Goal: Information Seeking & Learning: Learn about a topic

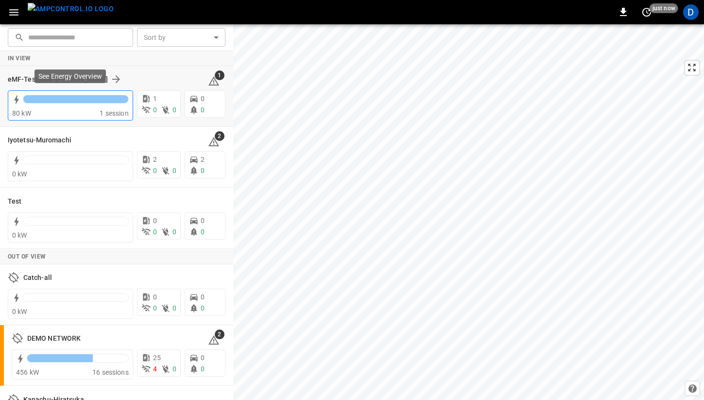
click at [93, 112] on div "80 kW" at bounding box center [55, 113] width 87 height 10
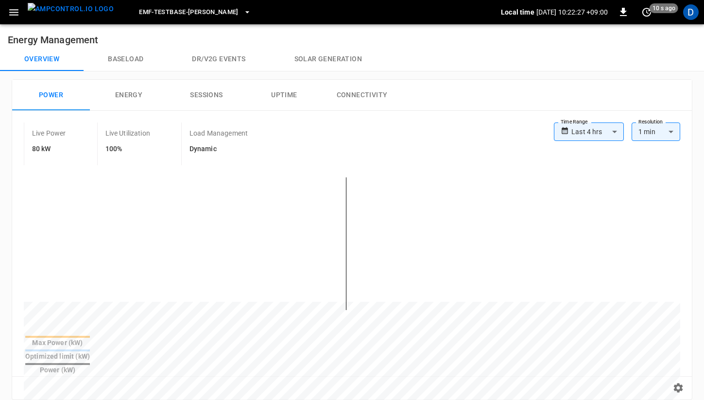
click at [188, 12] on span "eMF-Testbase-[PERSON_NAME]" at bounding box center [189, 12] width 100 height 11
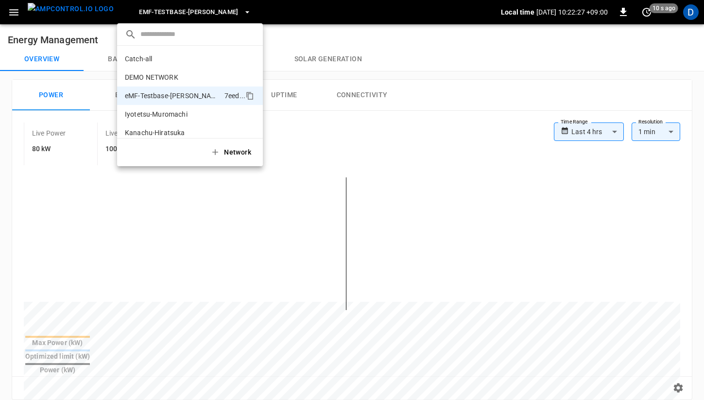
scroll to position [26, 0]
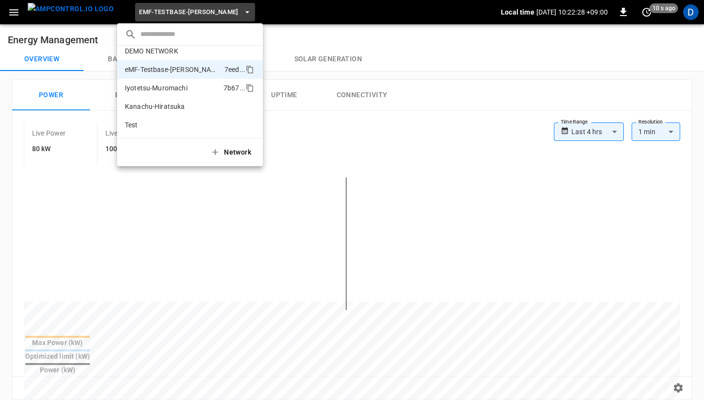
click at [166, 87] on p "Iyotetsu-Muromachi" at bounding box center [172, 88] width 95 height 10
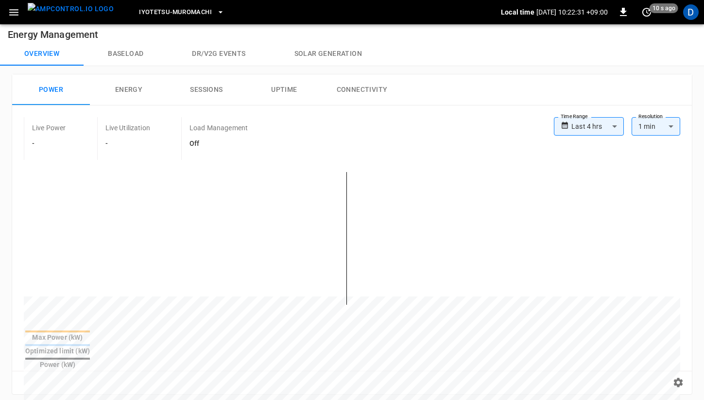
scroll to position [0, 0]
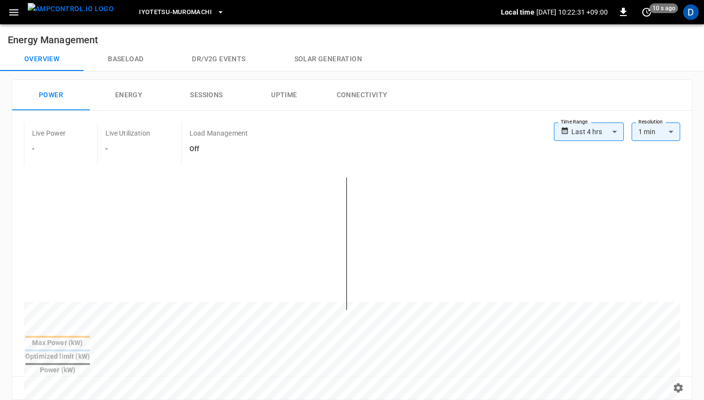
click at [124, 57] on button "Baseload" at bounding box center [126, 59] width 84 height 23
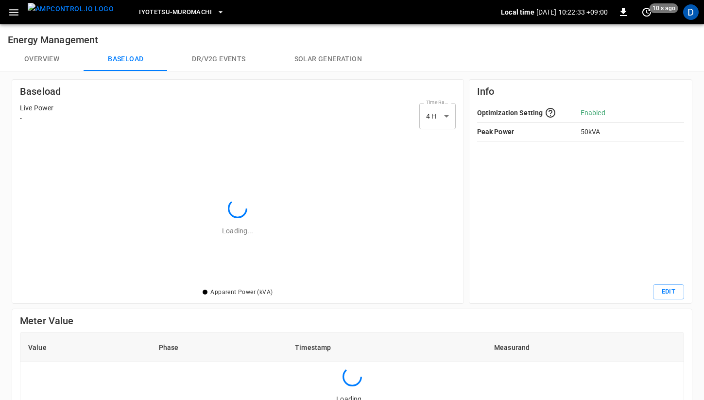
scroll to position [141, 422]
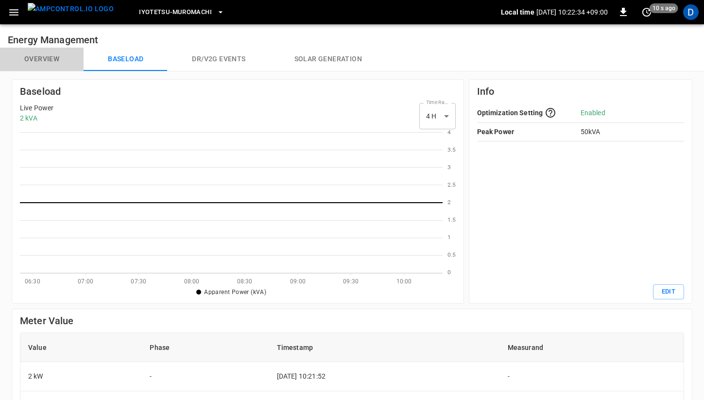
click at [59, 53] on button "Overview" at bounding box center [42, 59] width 84 height 23
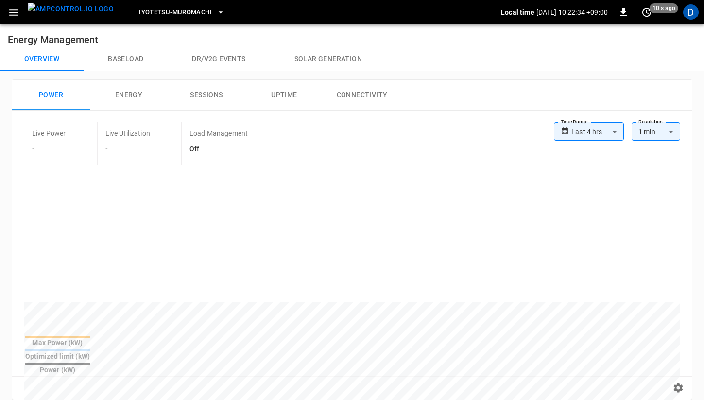
click at [171, 2] on div "Iyotetsu-Muromachi" at bounding box center [310, 12] width 379 height 23
click at [168, 11] on span "Iyotetsu-Muromachi" at bounding box center [175, 12] width 73 height 11
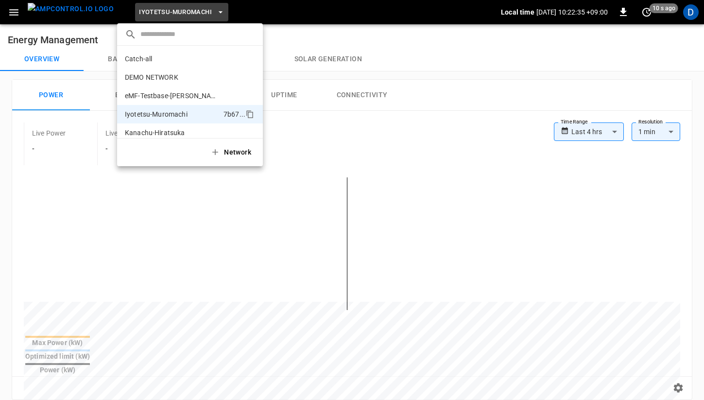
scroll to position [26, 0]
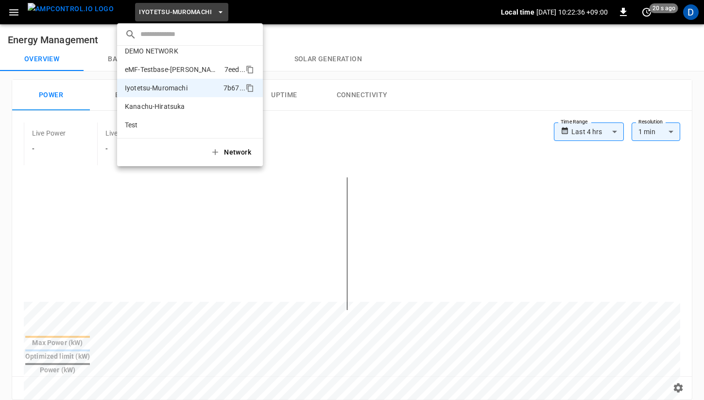
click at [185, 67] on p "eMF-Testbase-[PERSON_NAME]" at bounding box center [173, 70] width 96 height 10
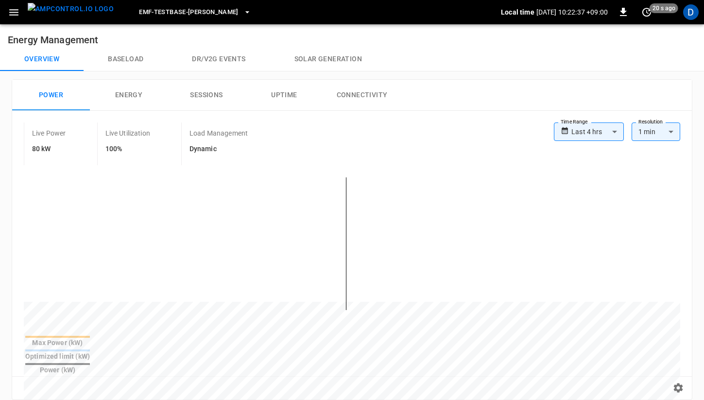
click at [127, 54] on button "Baseload" at bounding box center [126, 59] width 84 height 23
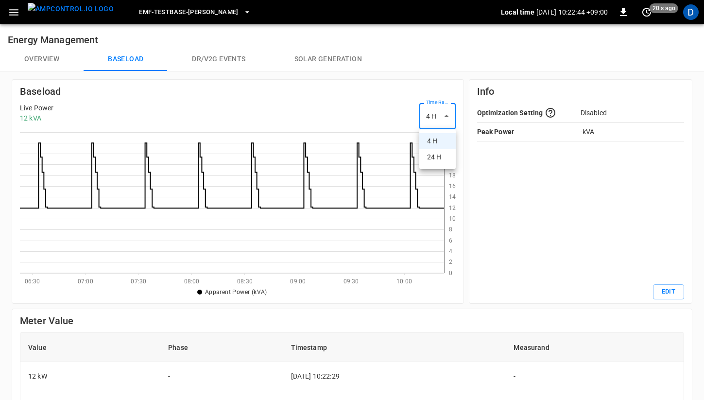
click at [447, 118] on body "eMF-Testbase-[GEOGRAPHIC_DATA] Local time [DATE] 10:22:44 +09:00 0 20 s ago D E…" at bounding box center [352, 325] width 704 height 651
click at [439, 158] on li "24 H" at bounding box center [437, 157] width 36 height 16
type input "***"
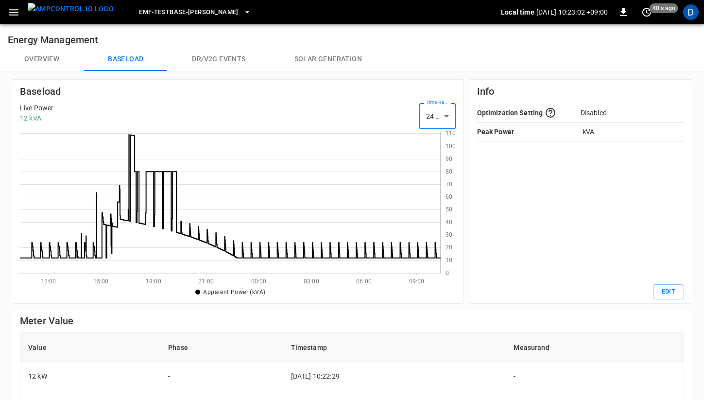
click at [50, 58] on button "Overview" at bounding box center [42, 59] width 84 height 23
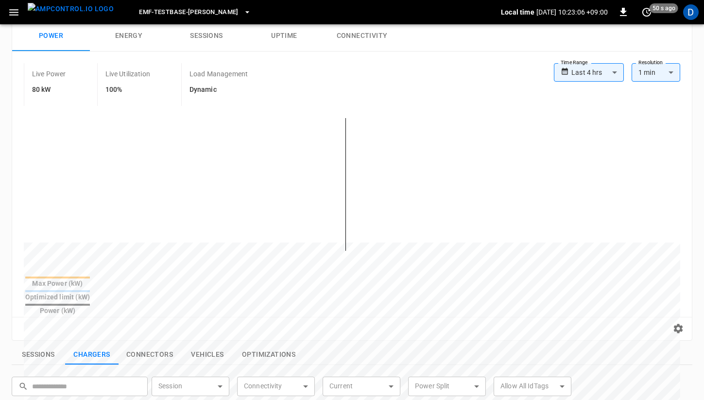
scroll to position [51, 0]
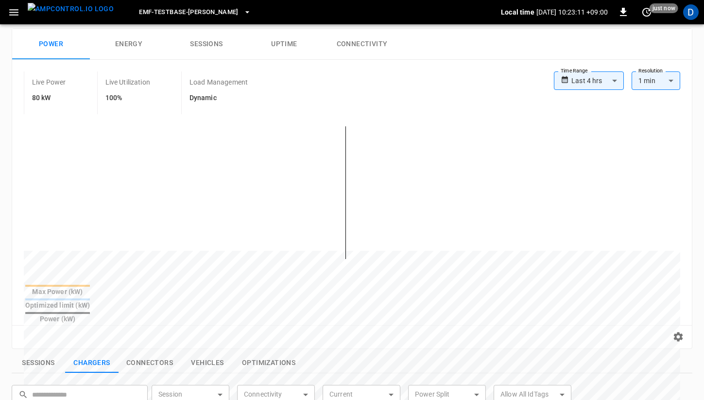
click at [183, 12] on span "eMF-Testbase-[PERSON_NAME]" at bounding box center [189, 12] width 100 height 11
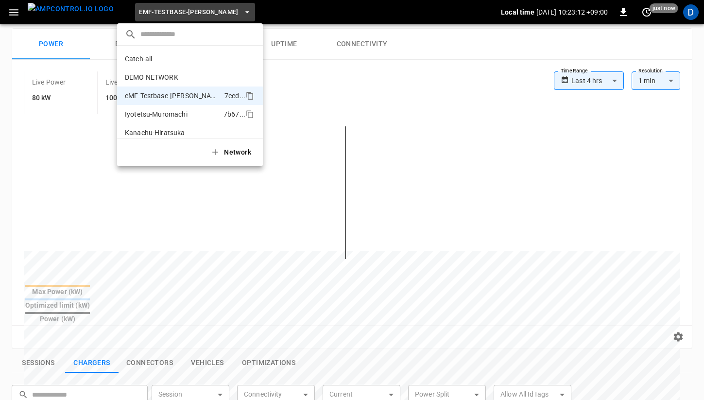
scroll to position [26, 0]
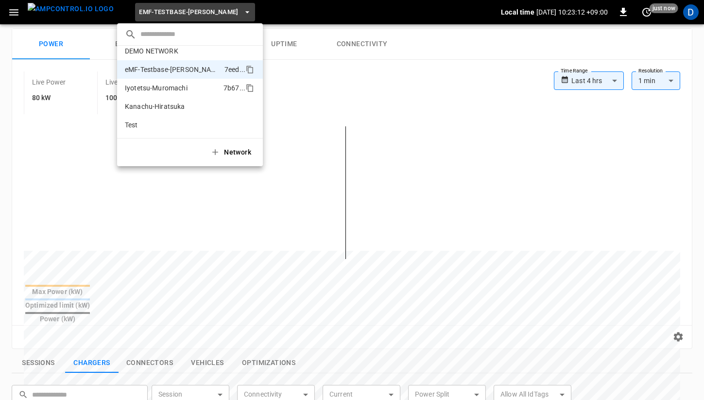
click at [184, 86] on p "Iyotetsu-Muromachi" at bounding box center [172, 88] width 95 height 10
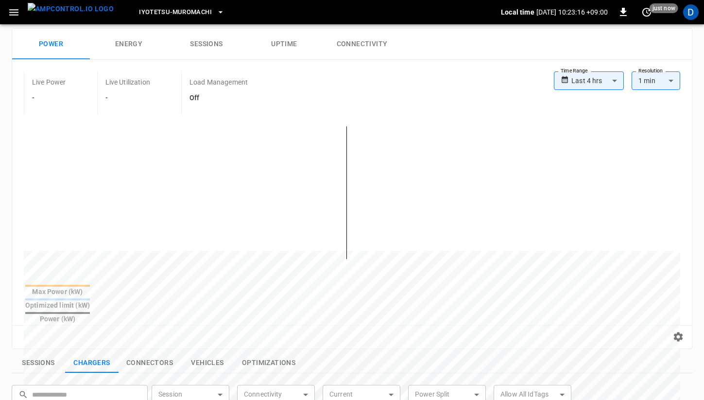
scroll to position [0, 0]
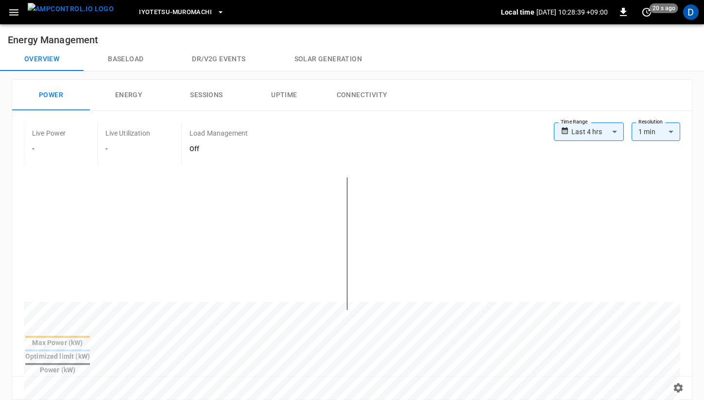
click at [177, 14] on span "Iyotetsu-Muromachi" at bounding box center [175, 12] width 73 height 11
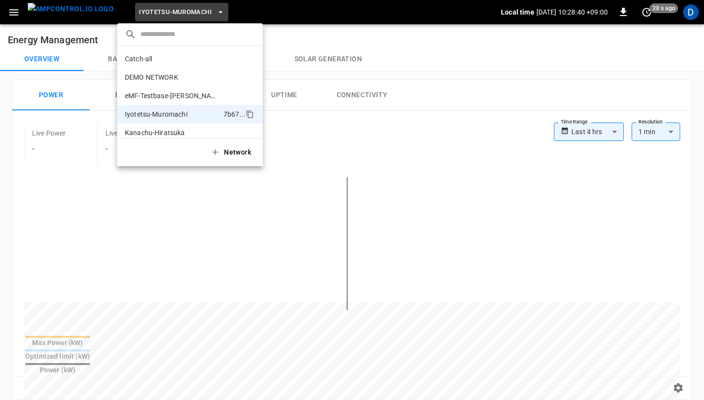
scroll to position [26, 0]
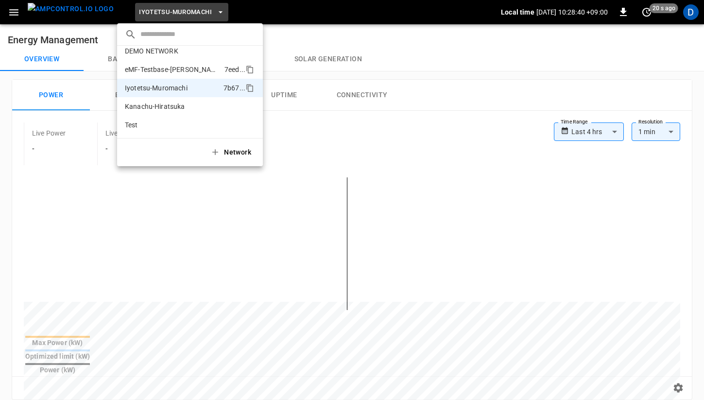
click at [179, 70] on p "eMF-Testbase-[PERSON_NAME]" at bounding box center [173, 70] width 96 height 10
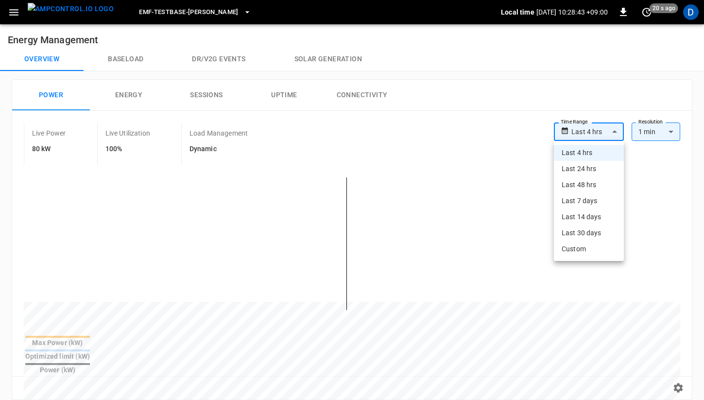
click at [587, 129] on body "**********" at bounding box center [352, 388] width 704 height 776
click at [584, 172] on li "Last 24 hrs" at bounding box center [589, 169] width 70 height 16
type input "**********"
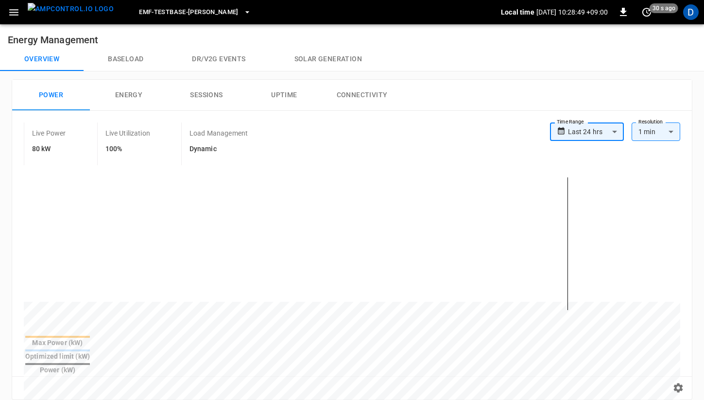
click at [610, 126] on body "**********" at bounding box center [352, 388] width 704 height 776
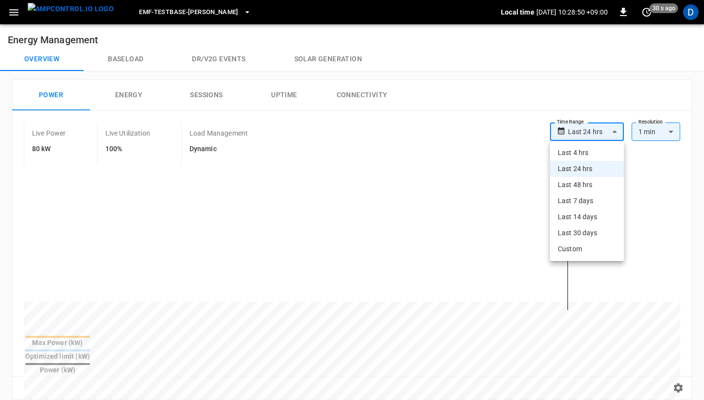
click at [516, 148] on div at bounding box center [352, 200] width 704 height 400
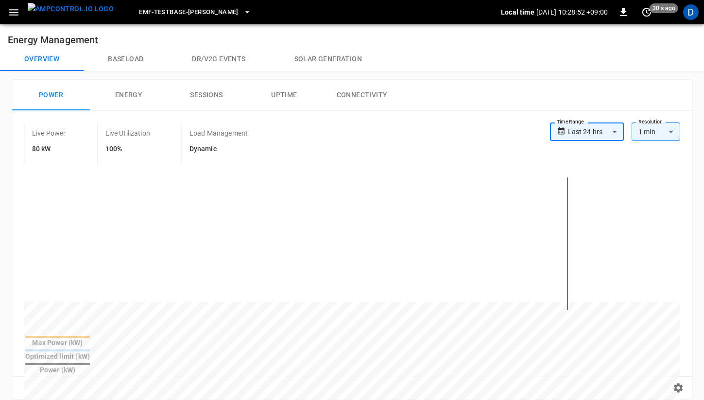
click at [123, 57] on button "Baseload" at bounding box center [126, 59] width 84 height 23
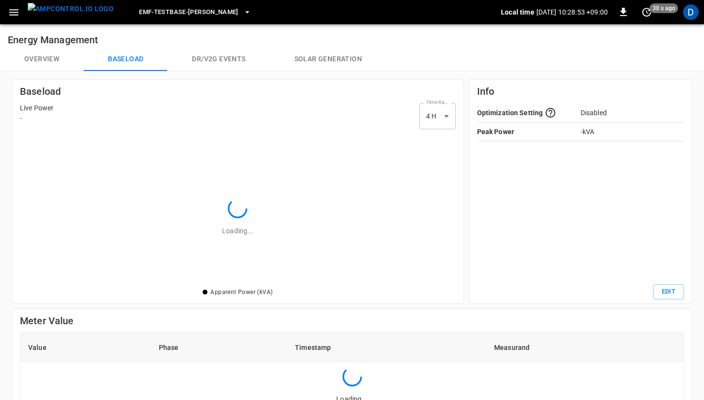
scroll to position [141, 424]
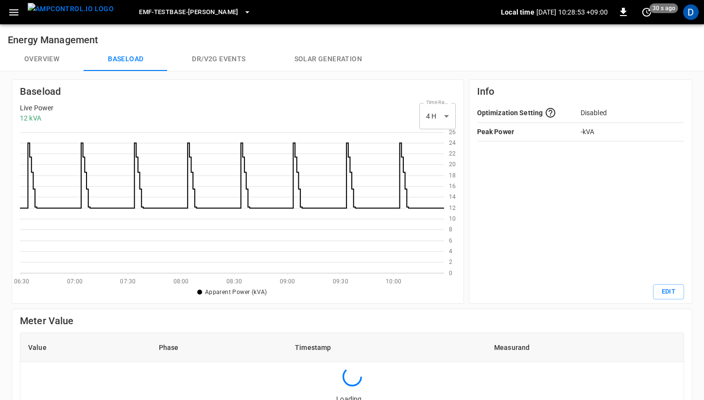
click at [432, 112] on body "eMF-Testbase-[GEOGRAPHIC_DATA] Local time [DATE] 10:28:53 +09:00 0 30 s ago D E…" at bounding box center [352, 325] width 704 height 651
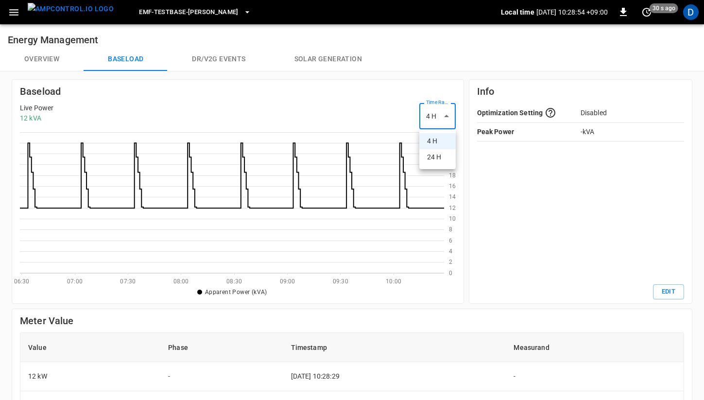
click at [432, 112] on div at bounding box center [352, 200] width 704 height 400
click at [429, 111] on body "eMF-Testbase-[GEOGRAPHIC_DATA] Local time [DATE] 10:28:55 +09:00 0 30 s ago D E…" at bounding box center [352, 325] width 704 height 651
click at [430, 157] on li "24 H" at bounding box center [437, 157] width 36 height 16
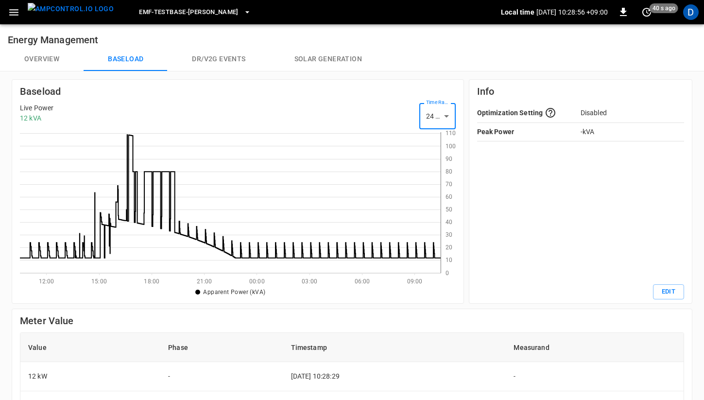
type input "***"
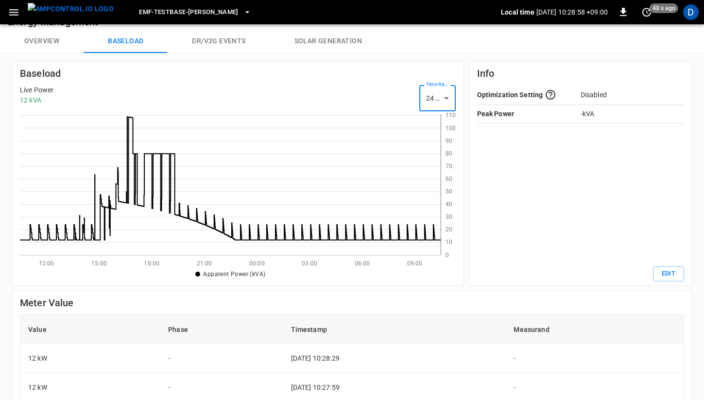
scroll to position [2, 0]
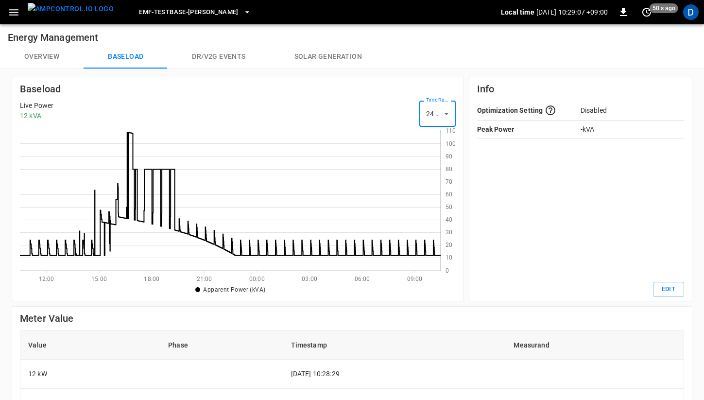
click at [41, 58] on button "Overview" at bounding box center [42, 56] width 84 height 23
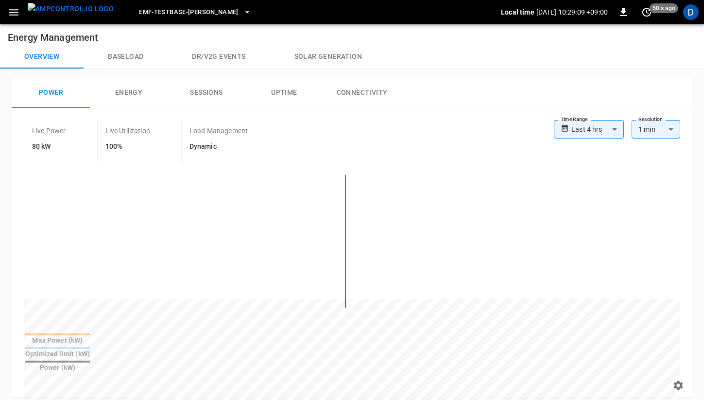
click at [124, 54] on button "Baseload" at bounding box center [126, 56] width 84 height 23
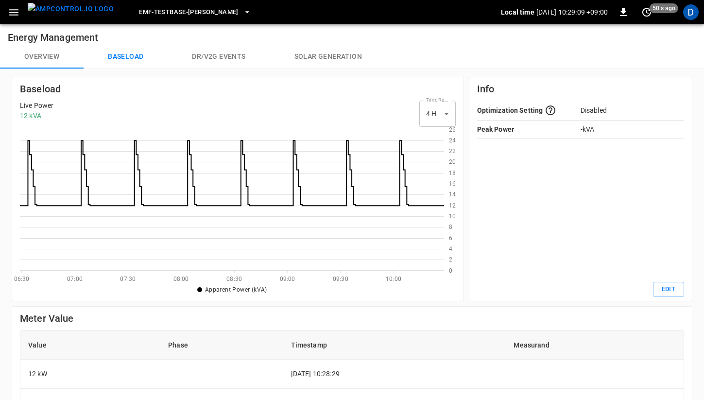
scroll to position [141, 424]
click at [36, 57] on button "Overview" at bounding box center [42, 56] width 84 height 23
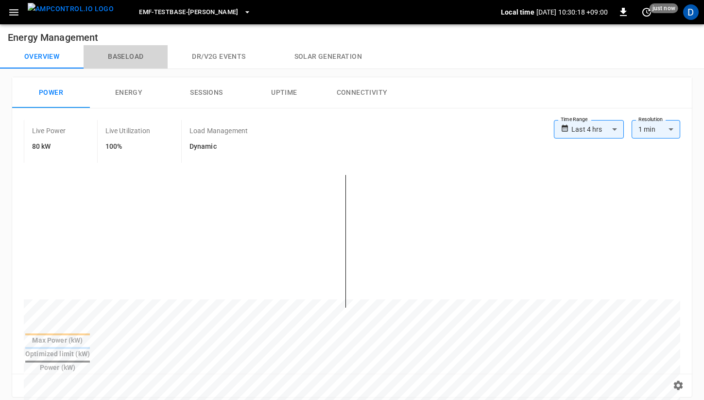
click at [136, 64] on button "Baseload" at bounding box center [126, 56] width 84 height 23
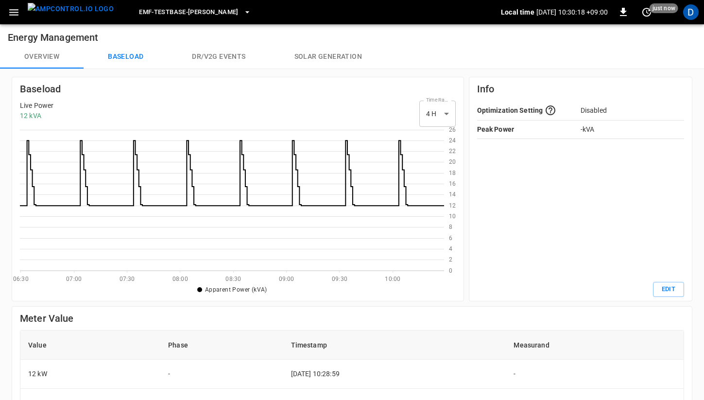
scroll to position [141, 424]
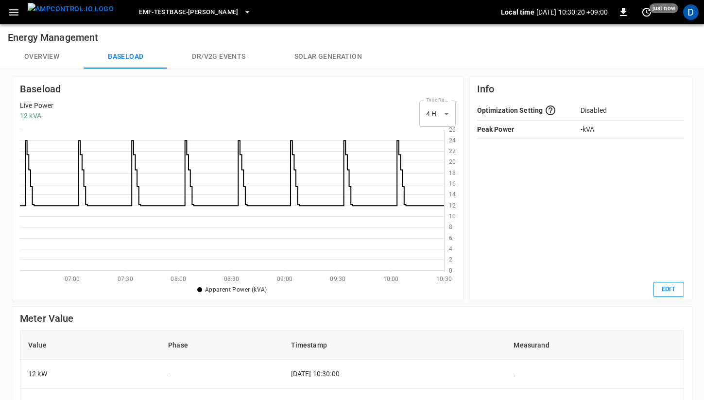
click at [668, 287] on button "Edit" at bounding box center [668, 289] width 31 height 15
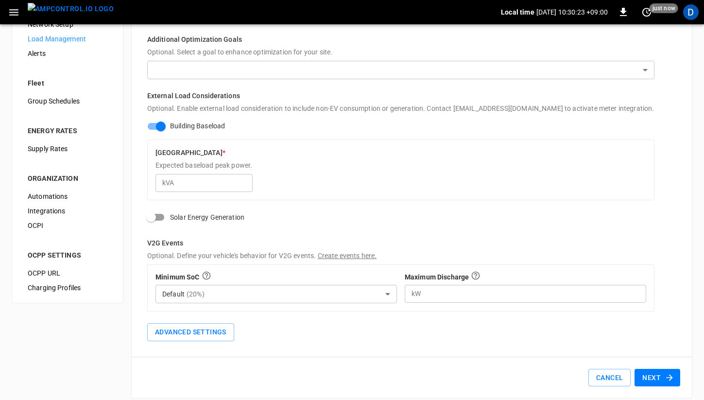
scroll to position [132, 0]
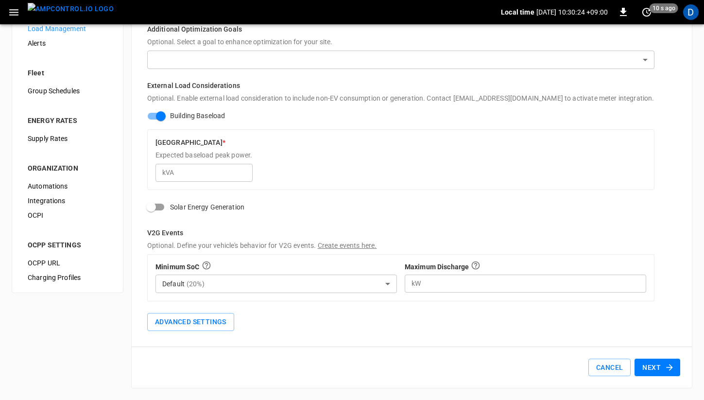
click at [655, 371] on button "Next" at bounding box center [657, 367] width 46 height 18
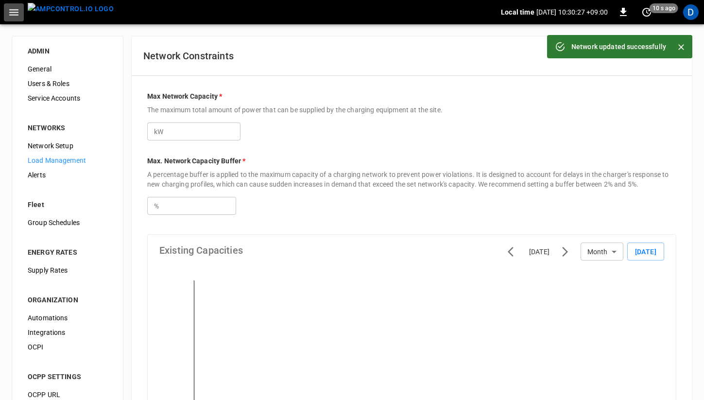
click at [16, 6] on icon "button" at bounding box center [14, 12] width 12 height 12
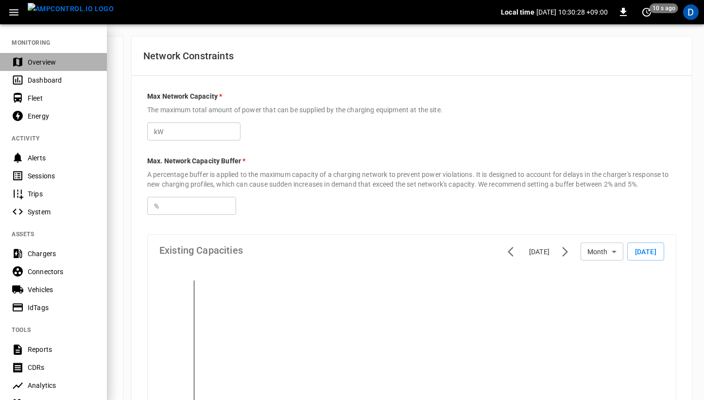
click at [41, 66] on div "Overview" at bounding box center [61, 62] width 67 height 10
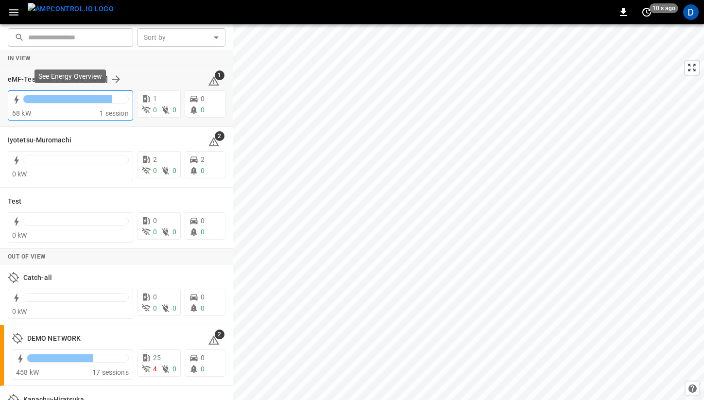
click at [50, 107] on div at bounding box center [76, 102] width 106 height 14
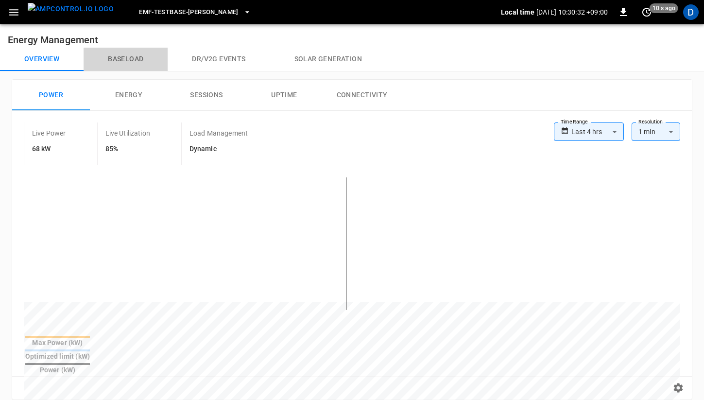
click at [125, 60] on button "Baseload" at bounding box center [126, 59] width 84 height 23
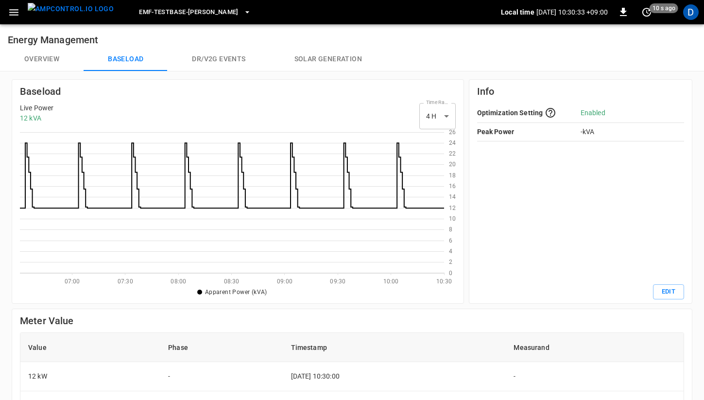
scroll to position [141, 424]
click at [41, 62] on button "Overview" at bounding box center [42, 59] width 84 height 23
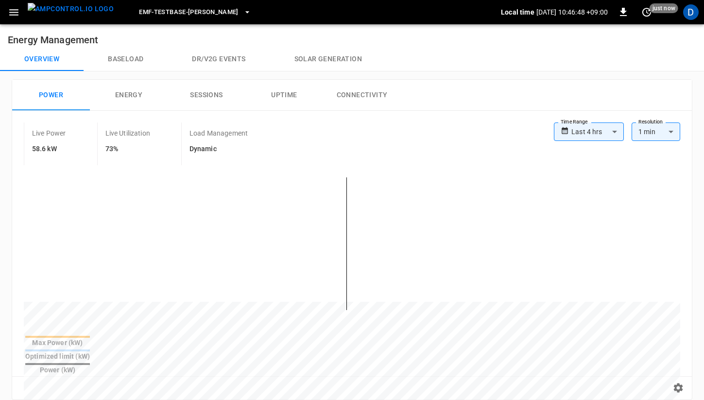
click at [122, 56] on button "Baseload" at bounding box center [126, 59] width 84 height 23
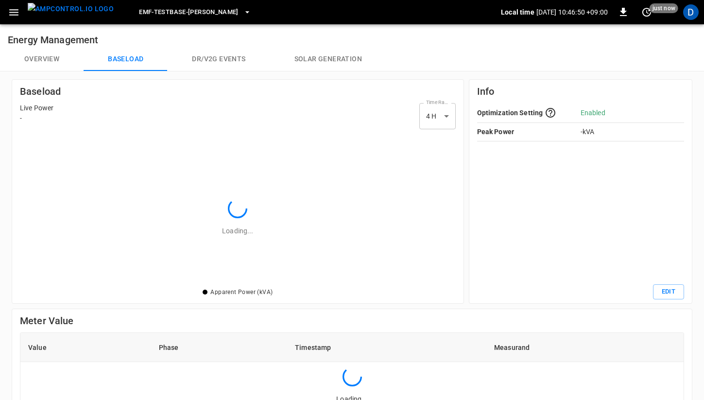
scroll to position [141, 424]
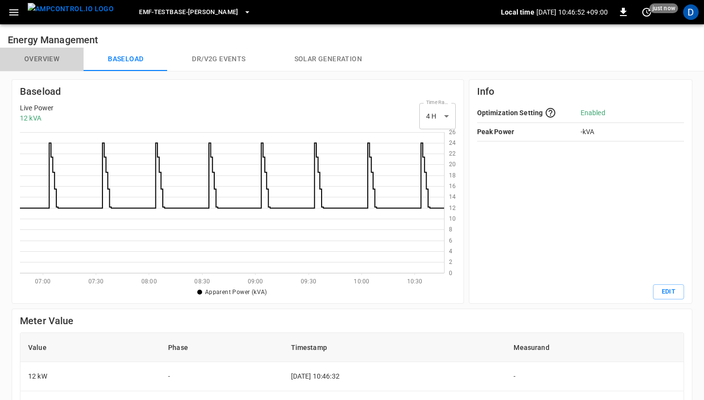
click at [47, 59] on button "Overview" at bounding box center [42, 59] width 84 height 23
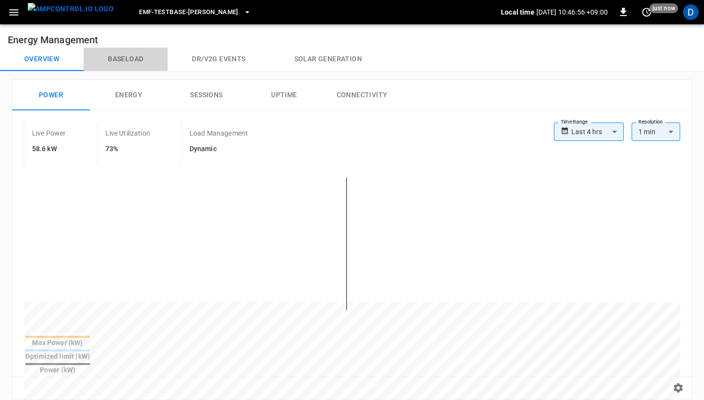
click at [137, 60] on button "Baseload" at bounding box center [126, 59] width 84 height 23
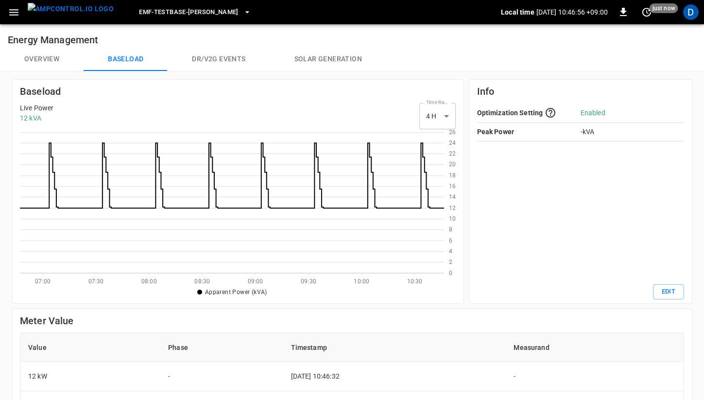
scroll to position [141, 424]
drag, startPoint x: 173, startPoint y: 261, endPoint x: 39, endPoint y: 60, distance: 242.3
click at [39, 60] on button "Overview" at bounding box center [42, 59] width 84 height 23
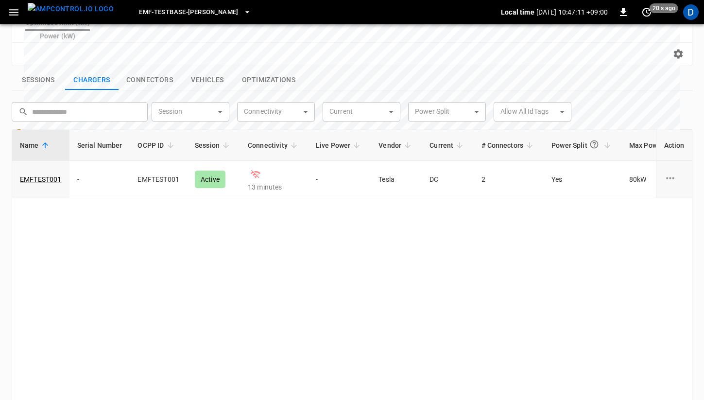
scroll to position [339, 0]
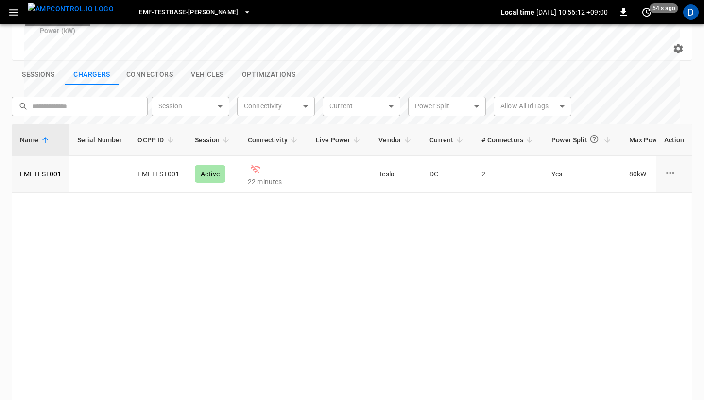
click at [275, 261] on div "Name Serial Number OCPP ID Session Connectivity Live Power Vendor Current # Con…" at bounding box center [352, 264] width 680 height 280
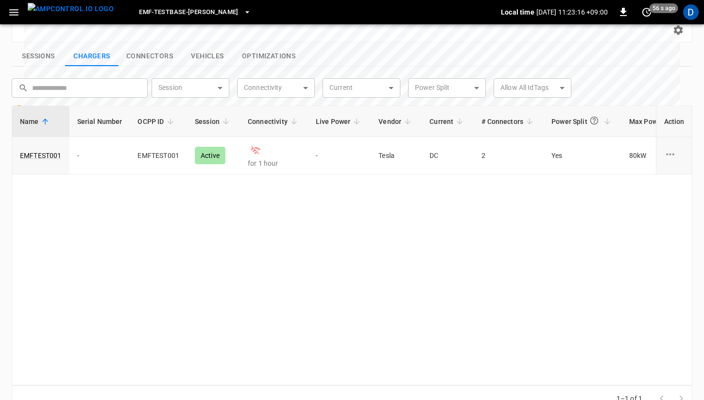
scroll to position [0, 0]
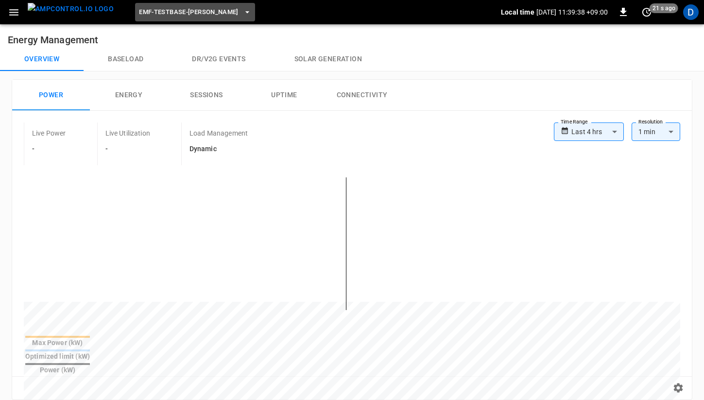
click at [178, 11] on span "eMF-Testbase-[PERSON_NAME]" at bounding box center [189, 12] width 100 height 11
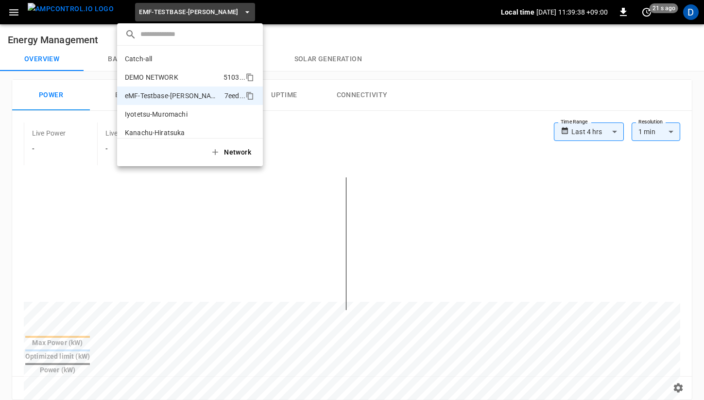
scroll to position [26, 0]
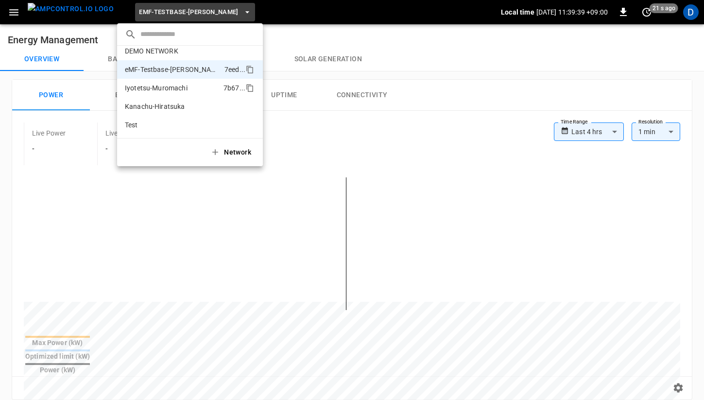
click at [167, 84] on p "Iyotetsu-Muromachi" at bounding box center [172, 88] width 95 height 10
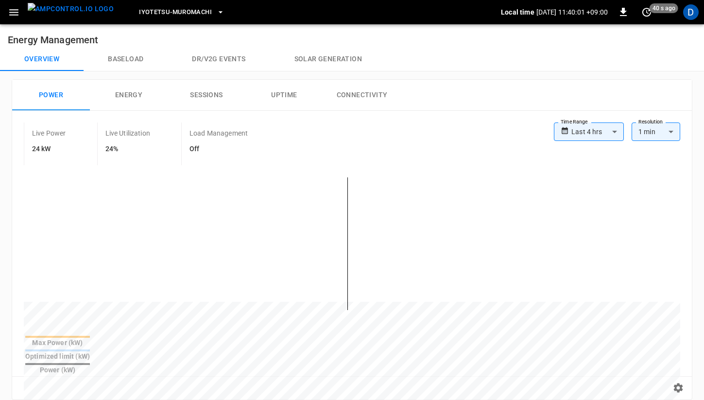
click at [206, 61] on button "Dr/V2G events" at bounding box center [219, 59] width 102 height 23
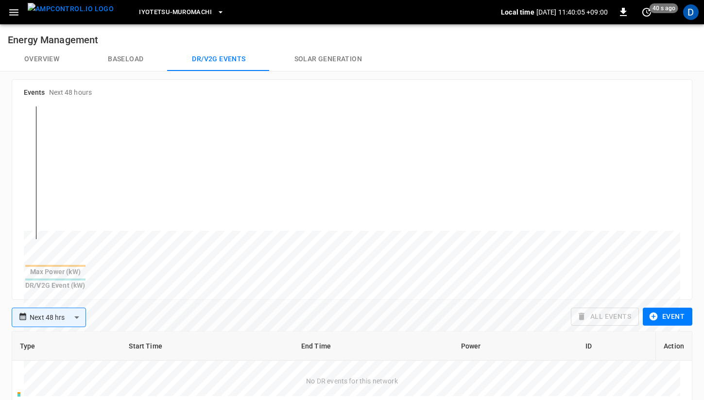
click at [125, 59] on button "Baseload" at bounding box center [126, 59] width 84 height 23
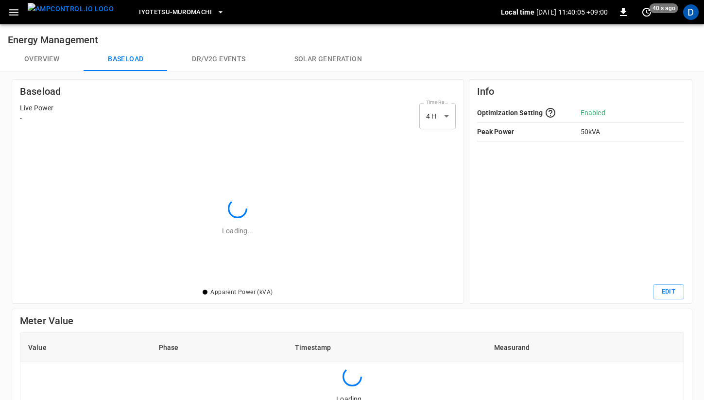
scroll to position [141, 422]
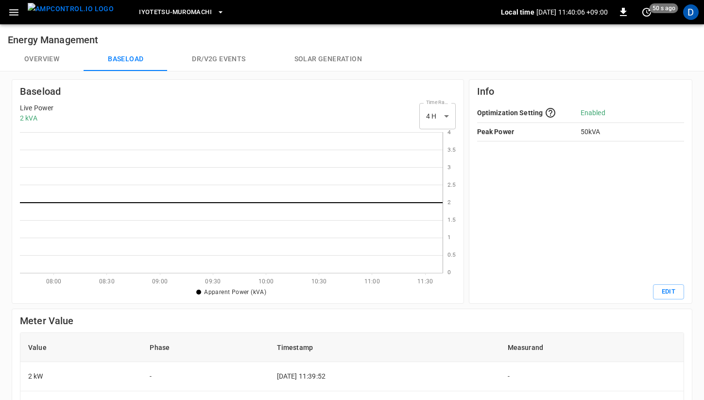
click at [45, 59] on button "Overview" at bounding box center [42, 59] width 84 height 23
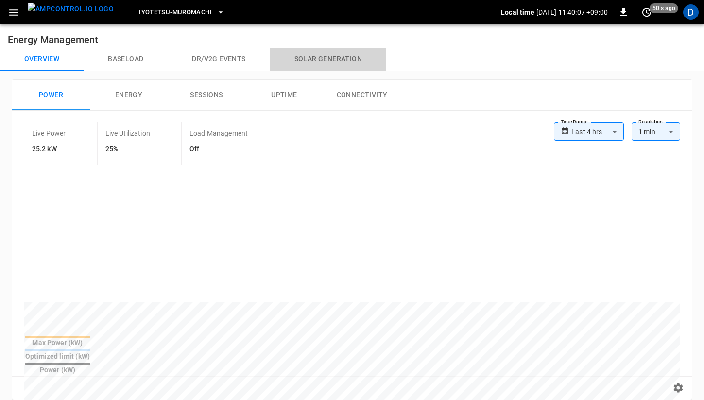
click at [330, 63] on button "Solar generation" at bounding box center [328, 59] width 116 height 23
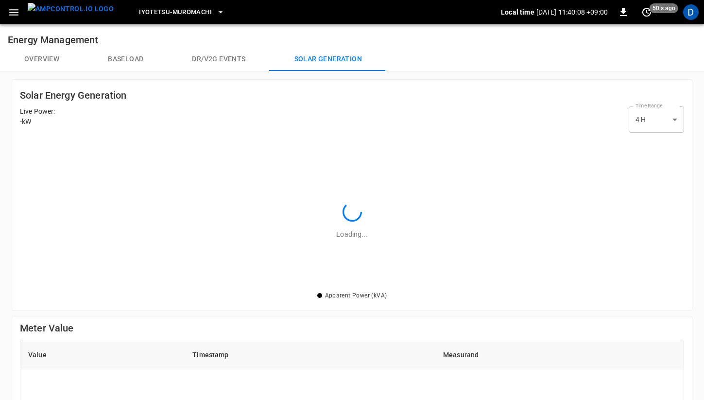
scroll to position [153, 664]
click at [225, 62] on button "Dr/V2G events" at bounding box center [219, 59] width 102 height 23
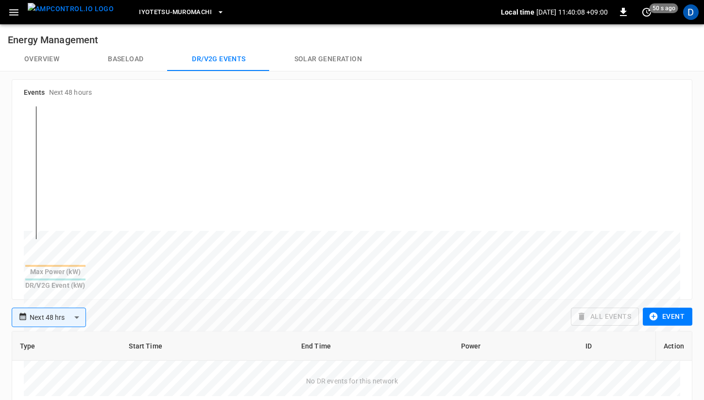
click at [147, 56] on button "Baseload" at bounding box center [126, 59] width 84 height 23
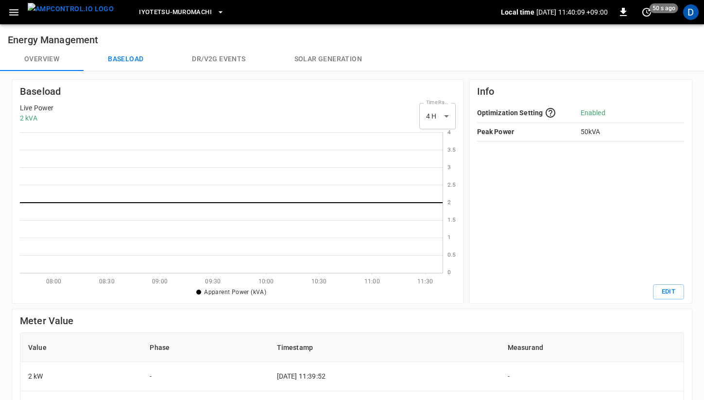
scroll to position [141, 422]
click at [52, 63] on button "Overview" at bounding box center [42, 59] width 84 height 23
